Goal: Find specific page/section: Find specific page/section

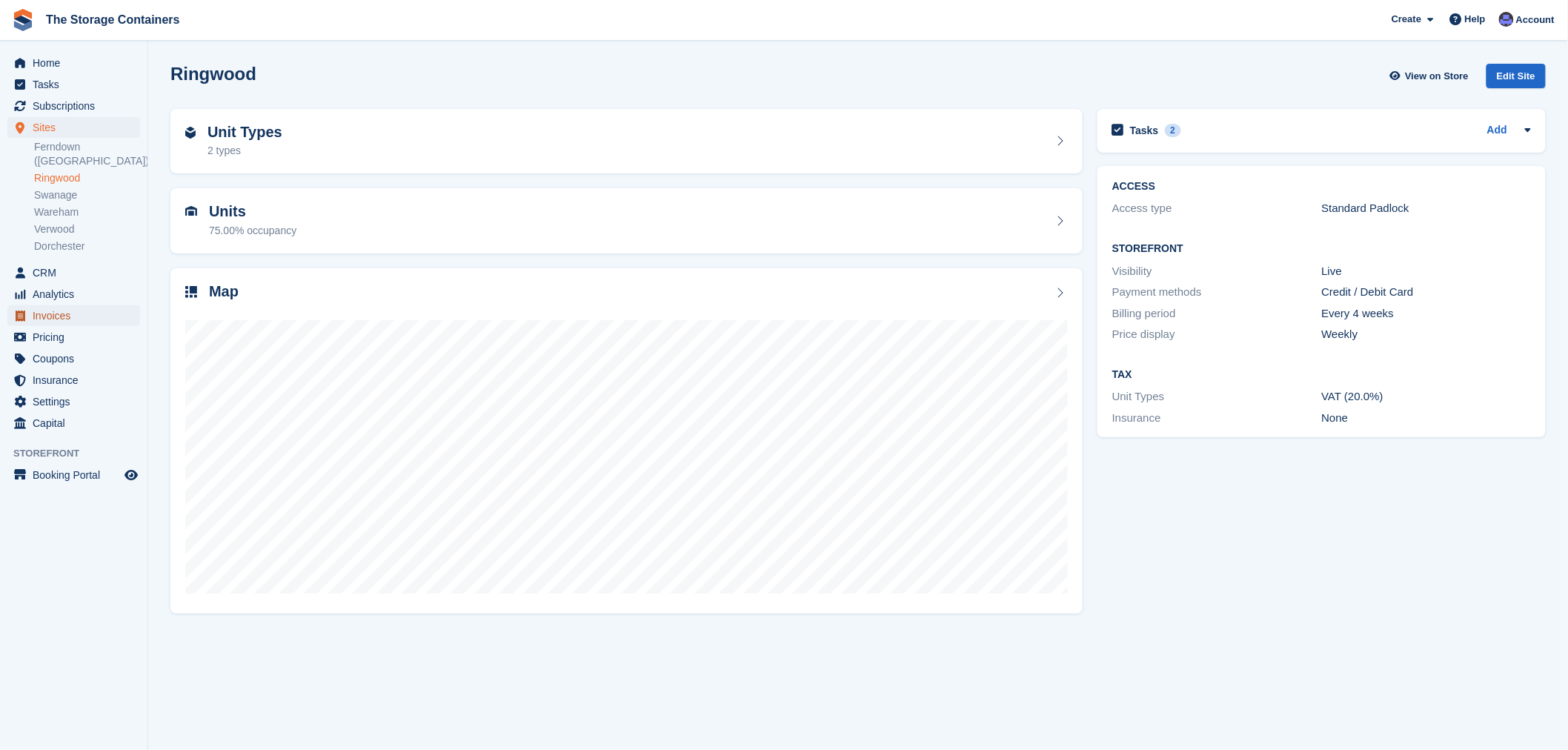
click at [61, 305] on span "Invoices" at bounding box center [77, 315] width 89 height 21
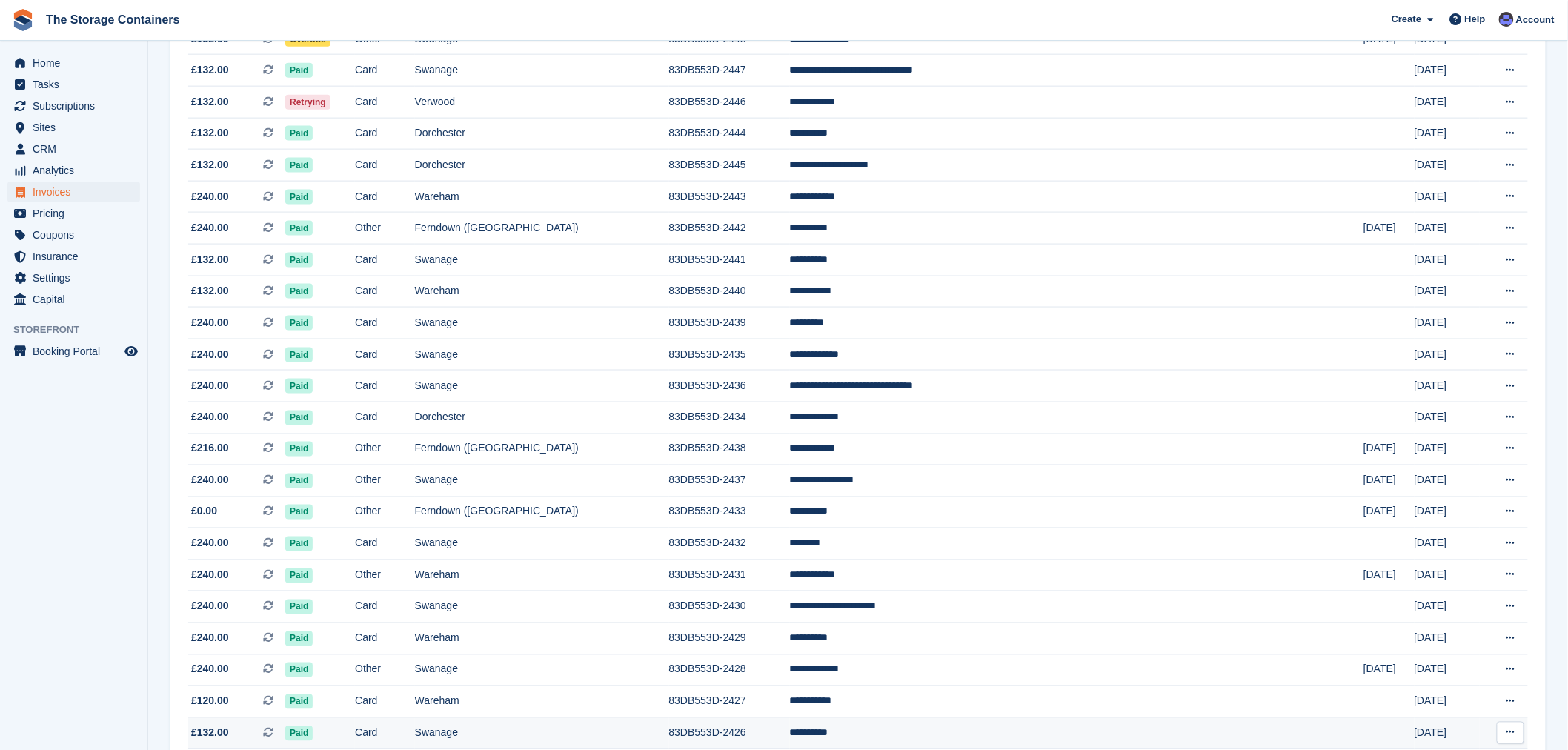
scroll to position [741, 0]
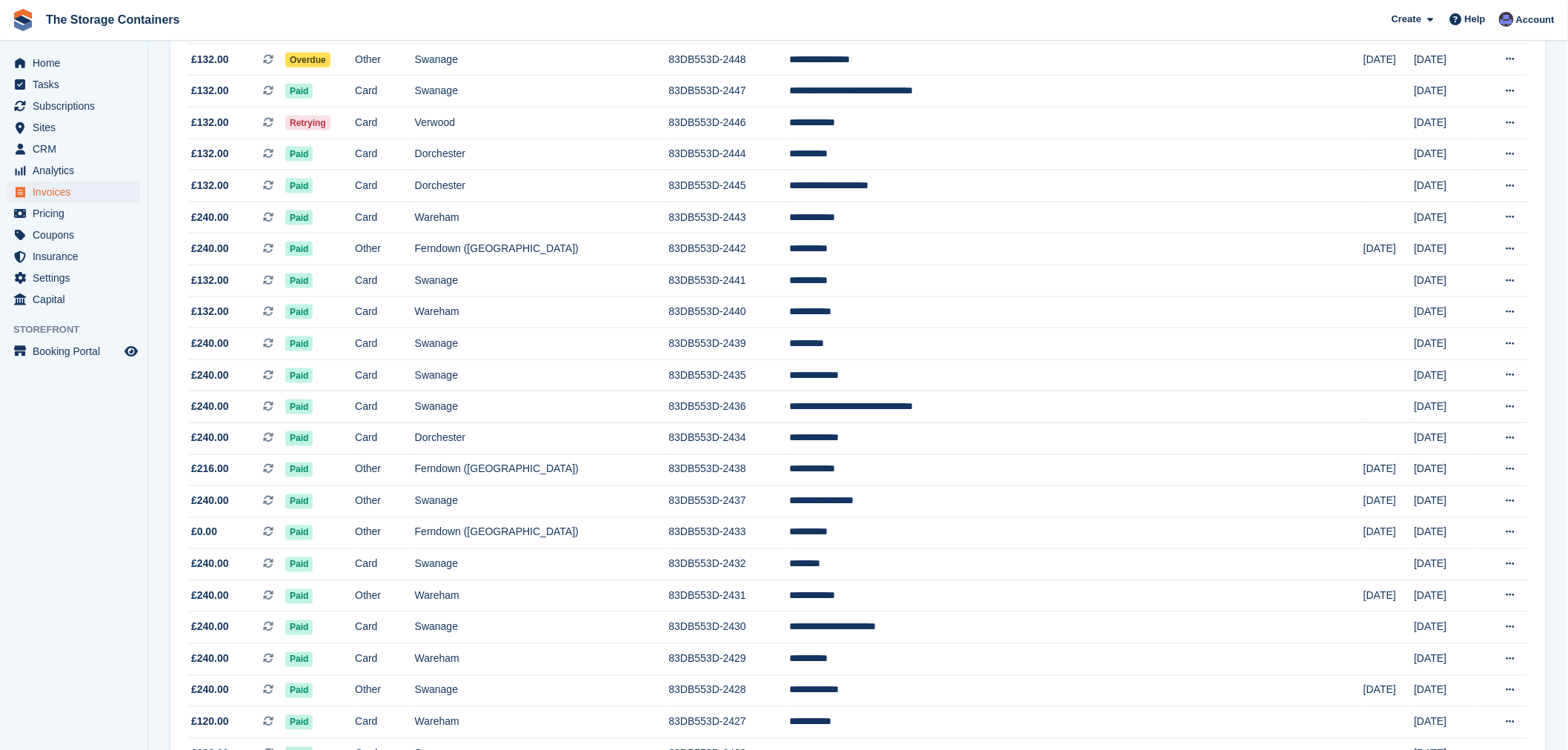
drag, startPoint x: 101, startPoint y: 438, endPoint x: 74, endPoint y: 434, distance: 27.3
click at [101, 438] on aside "Home Tasks Subscriptions Subscriptions Subscriptions Contracts Price increases …" at bounding box center [74, 379] width 148 height 675
click at [123, 467] on aside "Home Tasks Subscriptions Subscriptions Subscriptions Contracts Price increases …" at bounding box center [74, 379] width 148 height 675
click at [958, 20] on span "The Storage Containers Create Subscription Invoice Contact Deal Discount Page H…" at bounding box center [784, 20] width 1568 height 40
click at [62, 127] on span "Sites" at bounding box center [77, 127] width 89 height 21
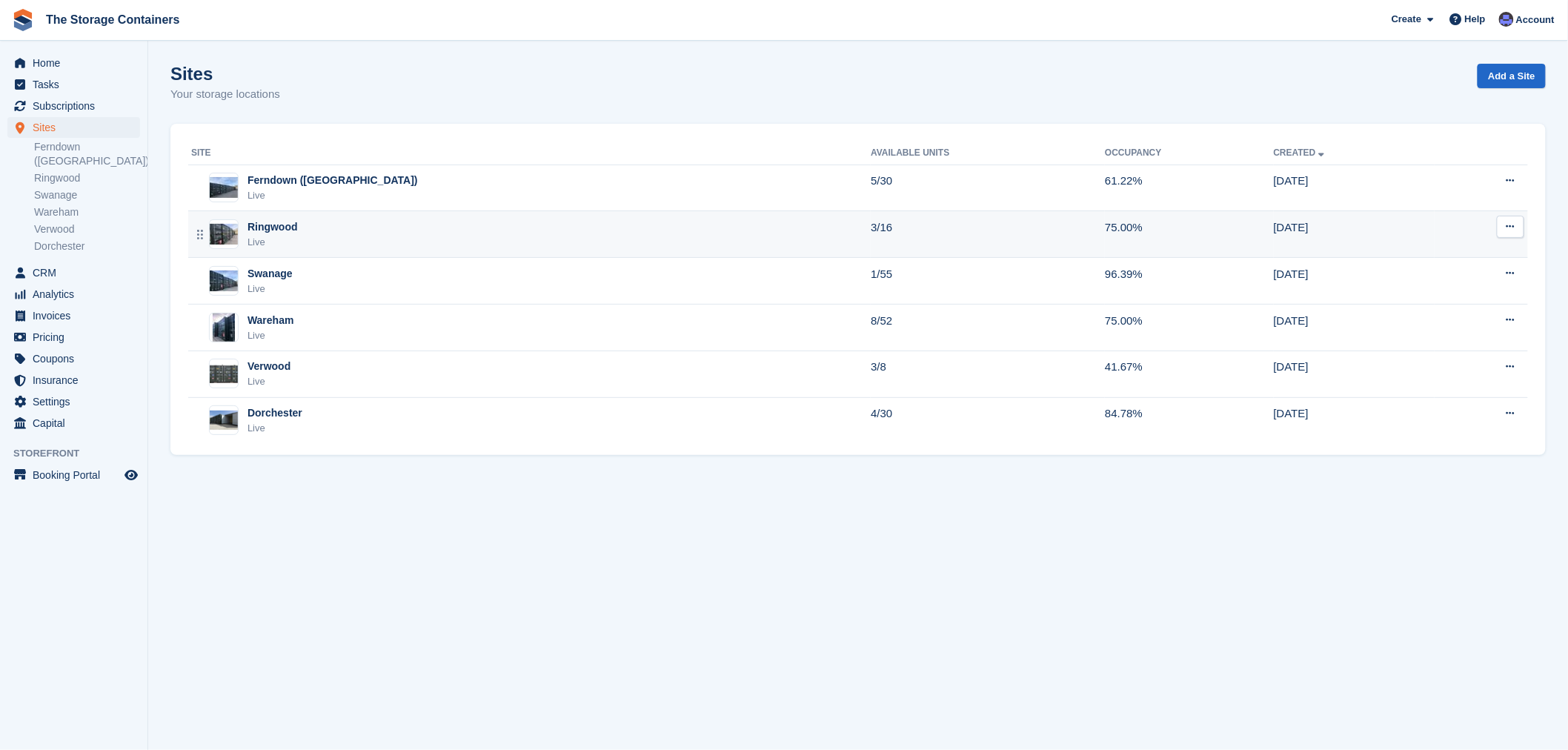
click at [490, 245] on div "Ringwood Live" at bounding box center [530, 234] width 679 height 30
